Goal: Task Accomplishment & Management: Use online tool/utility

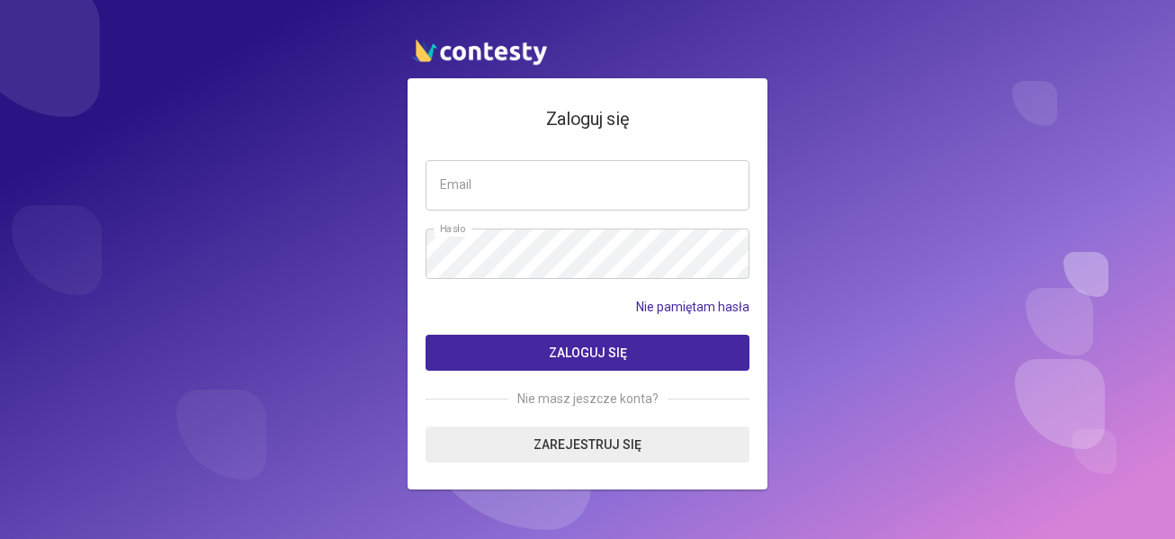
click at [498, 190] on input "email" at bounding box center [587, 185] width 324 height 50
type input "**********"
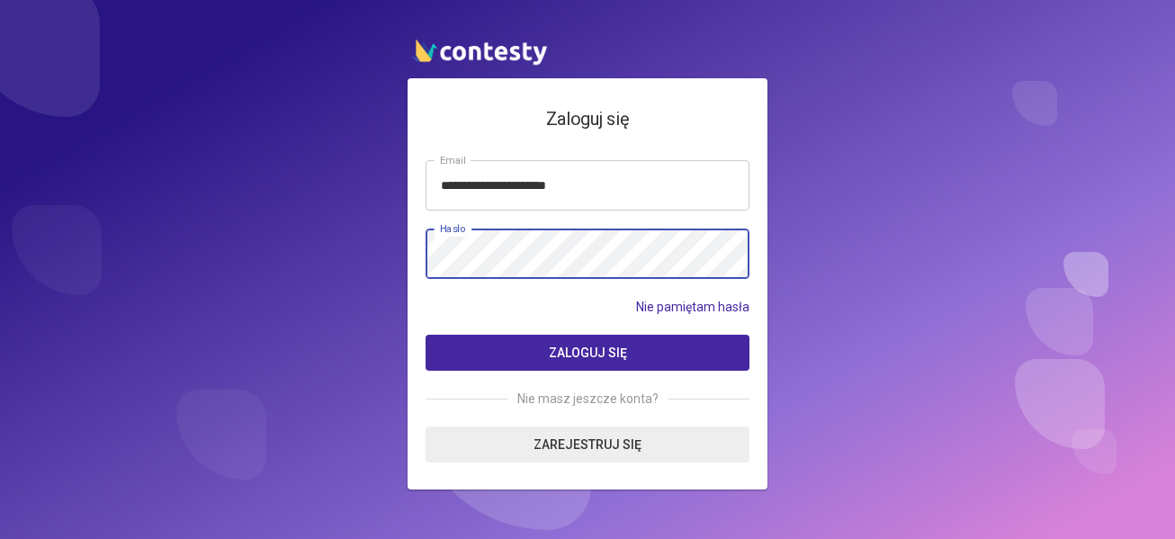
click at [425, 335] on button "Zaloguj się" at bounding box center [587, 353] width 324 height 36
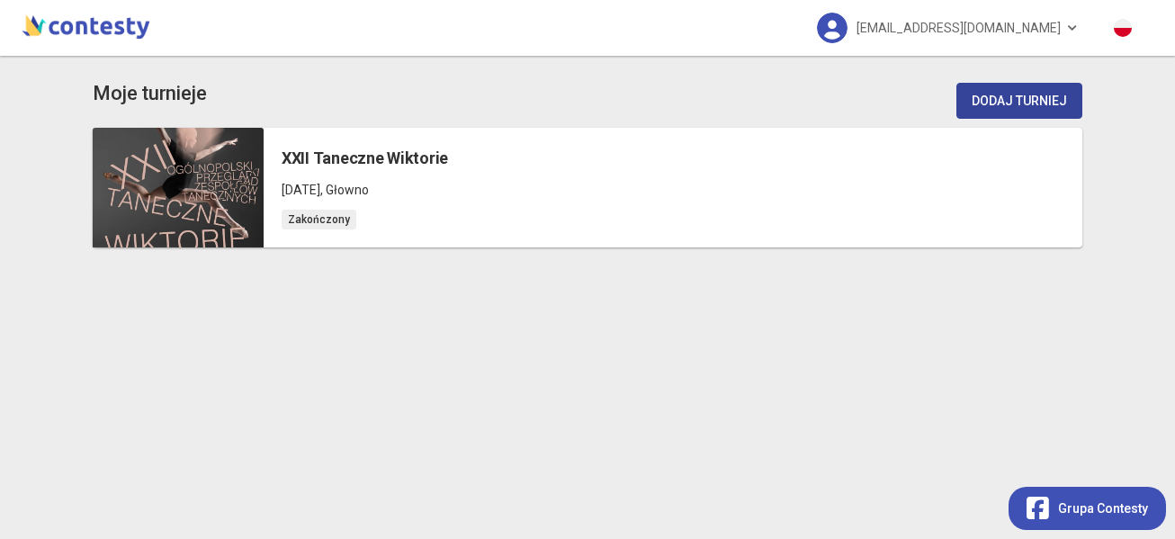
click at [986, 97] on button "Dodaj turniej" at bounding box center [1019, 101] width 126 height 36
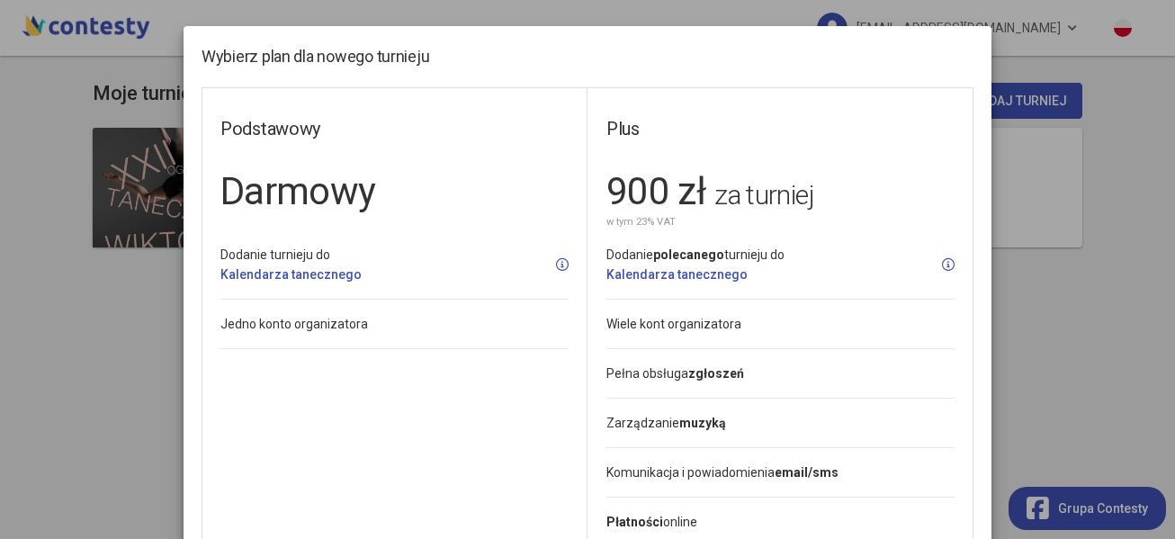
click at [306, 193] on h1 "Darmowy" at bounding box center [394, 191] width 348 height 59
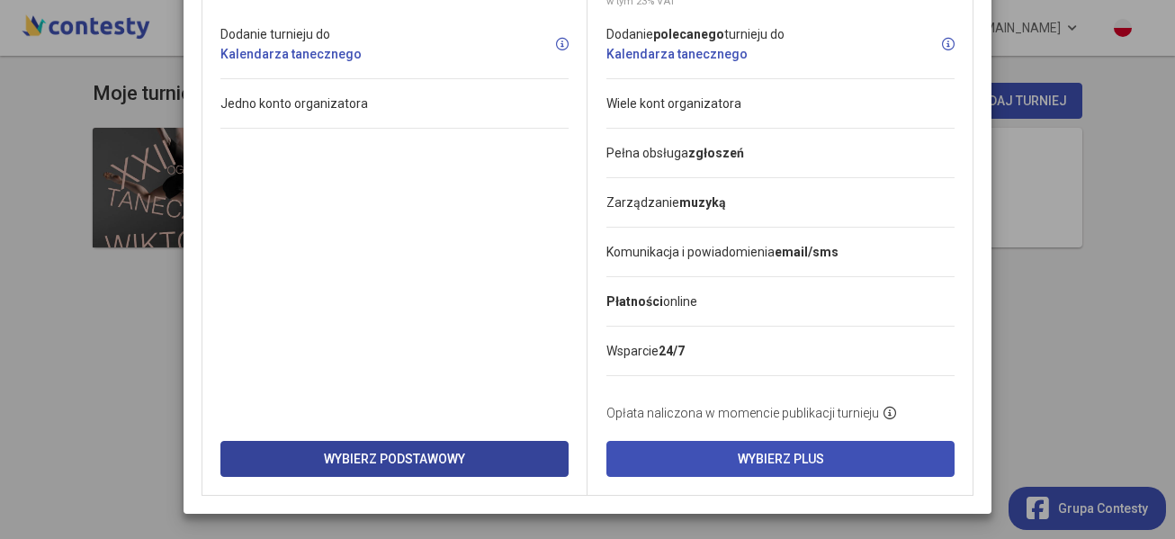
scroll to position [221, 0]
click at [332, 448] on button "Wybierz Podstawowy" at bounding box center [394, 458] width 348 height 36
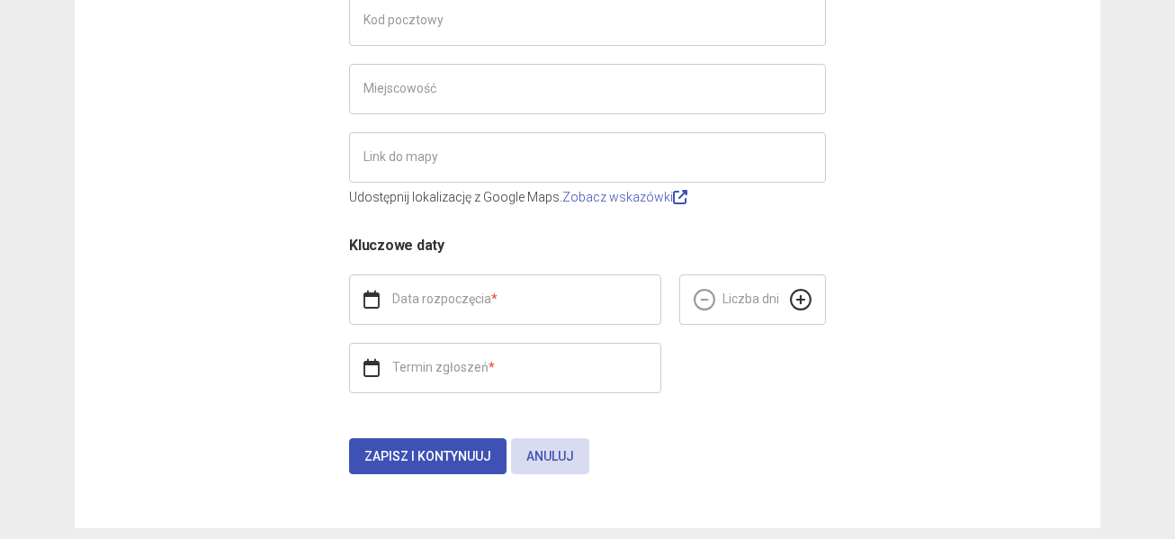
scroll to position [661, 0]
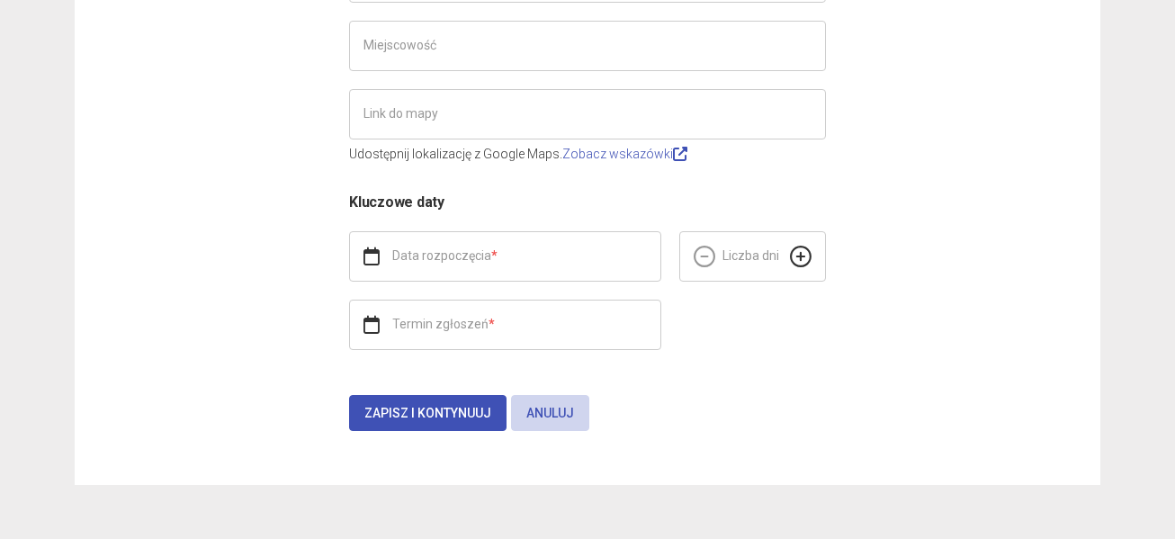
click at [540, 412] on button "Anuluj" at bounding box center [550, 413] width 78 height 36
